Goal: Use online tool/utility: Use online tool/utility

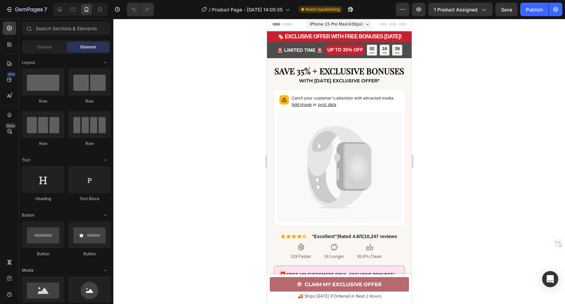
scroll to position [205, 0]
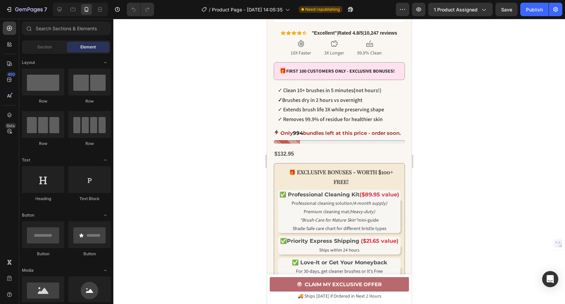
click at [328, 138] on p "Only 994 bundles left at this price - order soon." at bounding box center [340, 133] width 120 height 9
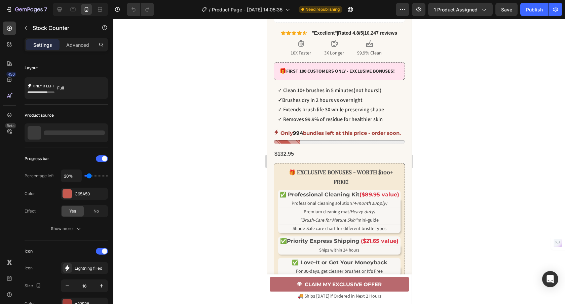
click at [328, 138] on p "Only 994 bundles left at this price - order soon." at bounding box center [340, 133] width 120 height 9
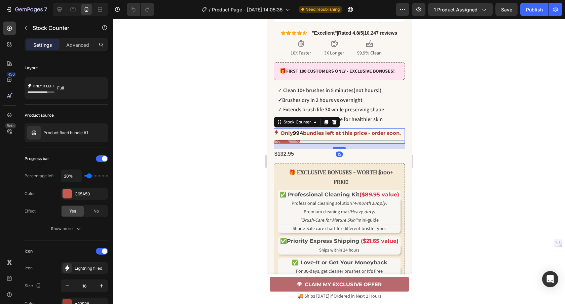
click at [327, 138] on p "Only 994 bundles left at this price - order soon." at bounding box center [340, 133] width 120 height 9
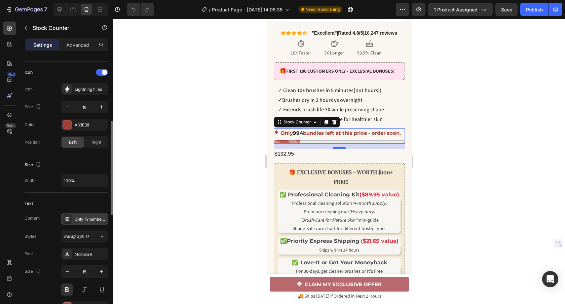
click at [92, 219] on div "Only %number% bundles left at this price - order soon." at bounding box center [91, 219] width 32 height 6
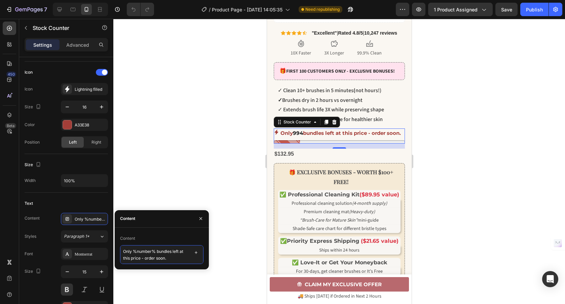
drag, startPoint x: 170, startPoint y: 251, endPoint x: 172, endPoint y: 259, distance: 7.8
click at [170, 252] on textarea "Only %number% bundles left at this price - order soon." at bounding box center [161, 254] width 83 height 19
type textarea "Only %number% left at this price - order soon."
click at [149, 166] on div at bounding box center [339, 161] width 452 height 285
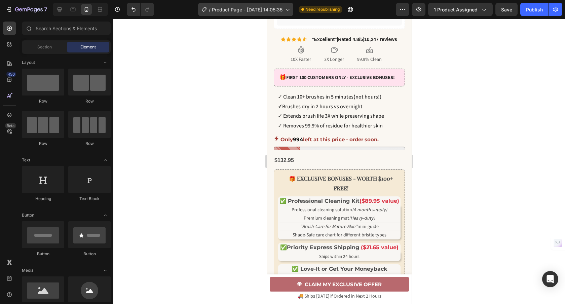
scroll to position [0, 0]
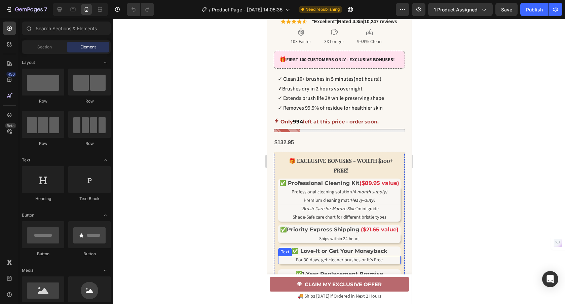
scroll to position [268, 0]
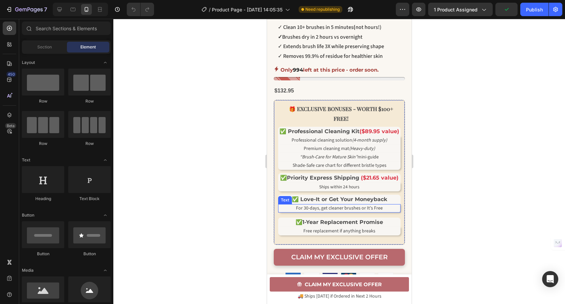
click at [327, 212] on span "For 30-days, get cleaner brushes or It’s Free" at bounding box center [339, 208] width 87 height 7
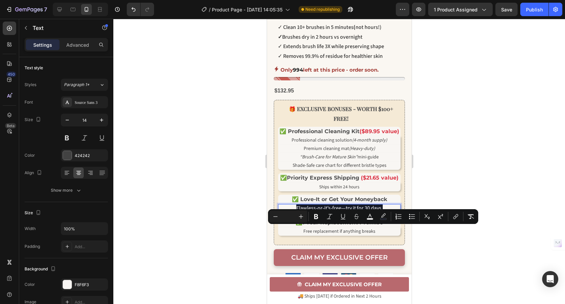
click at [292, 217] on input "Editor contextual toolbar" at bounding box center [288, 217] width 13 height 8
type input "0"
click at [383, 216] on icon "Editor contextual toolbar" at bounding box center [383, 215] width 5 height 4
type input "161A27"
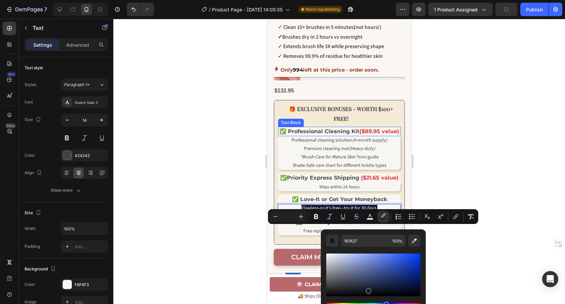
click at [393, 133] on div "✅ Professional Cleaning Kit ($89.95 value)" at bounding box center [339, 131] width 122 height 9
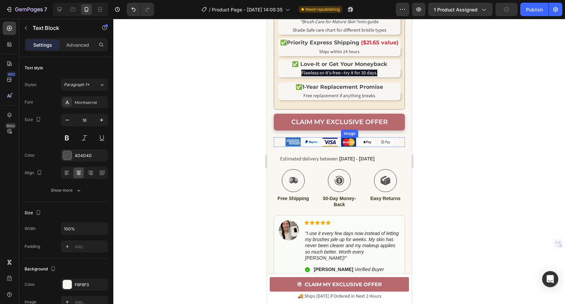
scroll to position [474, 0]
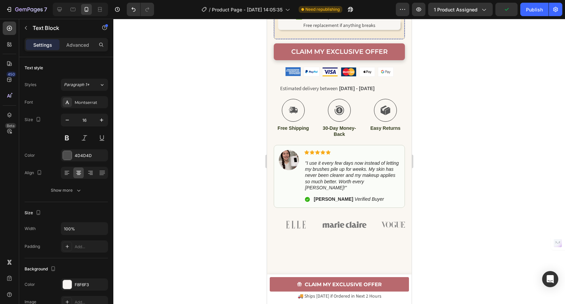
click at [328, 6] on span "Flawless-or-it’s-free—try it for 30 days." at bounding box center [339, 2] width 76 height 7
click at [325, 6] on p "Flawless-or-it’s-free—try it for 30 days." at bounding box center [339, 2] width 121 height 7
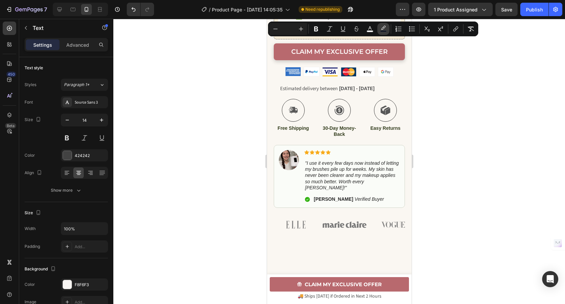
click at [386, 30] on icon "Editor contextual toolbar" at bounding box center [383, 29] width 7 height 7
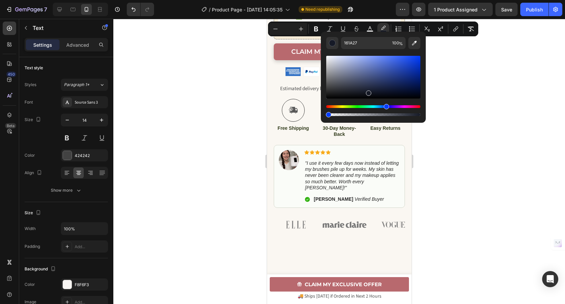
drag, startPoint x: 669, startPoint y: 134, endPoint x: 294, endPoint y: 106, distance: 376.3
type input "1"
click at [371, 29] on icon "Editor contextual toolbar" at bounding box center [369, 28] width 3 height 4
type input "FAFAFA"
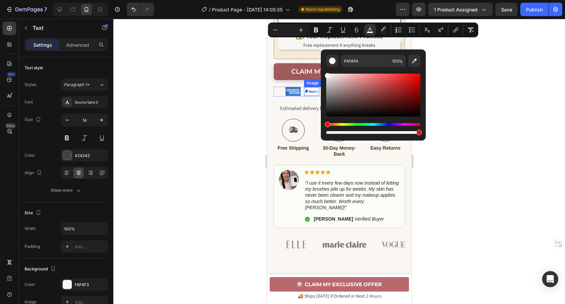
scroll to position [451, 0]
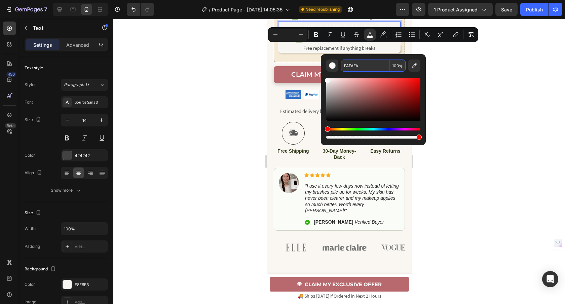
click at [365, 67] on input "FAFAFA" at bounding box center [365, 66] width 48 height 12
paste input "424242"
type input "424242"
click at [202, 115] on div at bounding box center [339, 161] width 452 height 285
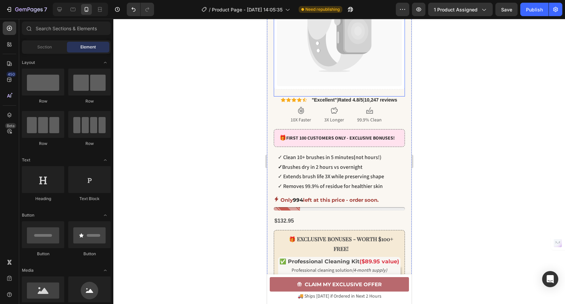
scroll to position [0, 0]
